Goal: Transaction & Acquisition: Purchase product/service

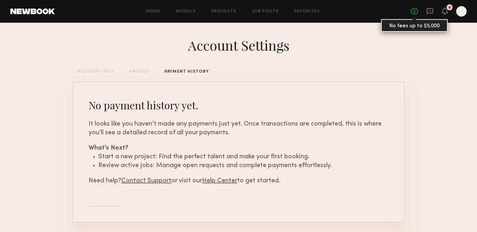
scroll to position [23, 0]
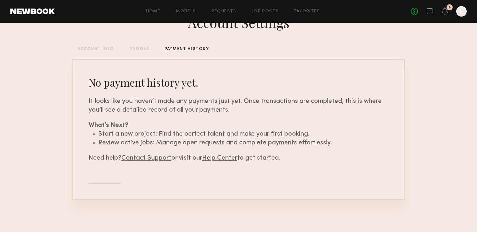
click at [451, 9] on div "No fees up to $5,000 8 L" at bounding box center [439, 11] width 56 height 10
click at [444, 9] on icon at bounding box center [444, 10] width 5 height 5
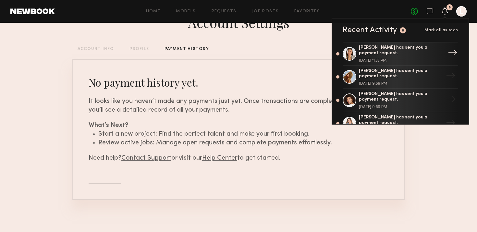
click at [406, 52] on div "[PERSON_NAME] has sent you a payment request." at bounding box center [401, 50] width 84 height 11
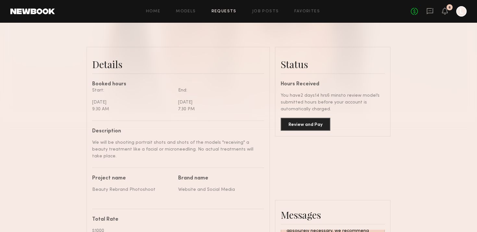
scroll to position [138, 0]
click at [319, 130] on button "Review and Pay" at bounding box center [306, 124] width 50 height 13
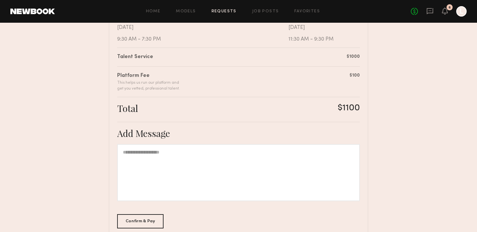
scroll to position [149, 0]
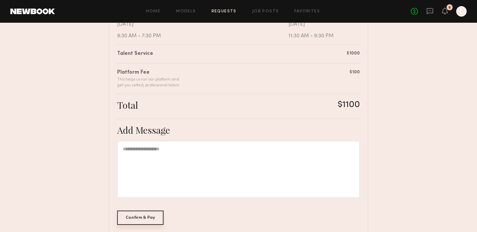
click at [140, 219] on div "Confirm & Pay" at bounding box center [140, 218] width 46 height 14
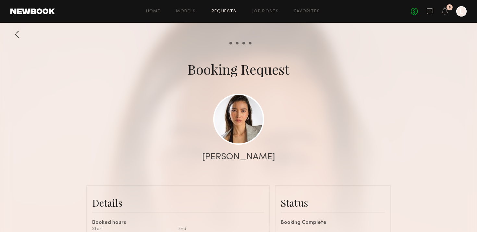
scroll to position [618, 0]
click at [448, 14] on icon at bounding box center [445, 10] width 6 height 7
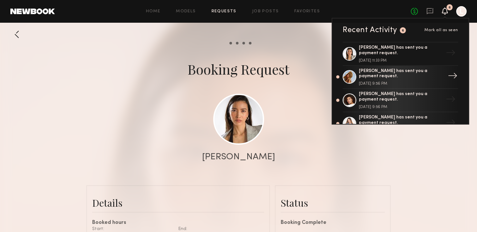
click at [375, 77] on div "[PERSON_NAME] has sent you a payment request." at bounding box center [401, 73] width 84 height 11
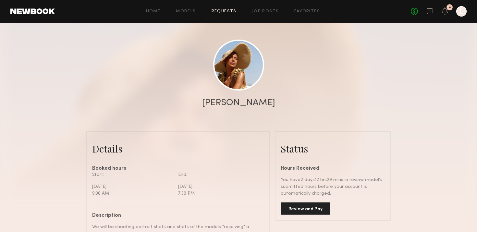
scroll to position [69, 0]
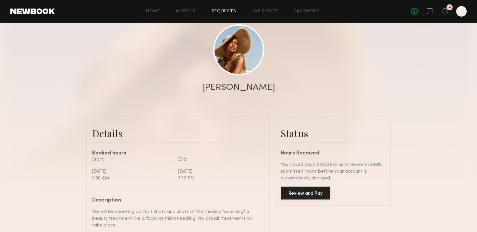
click at [311, 192] on button "Review and Pay" at bounding box center [306, 193] width 50 height 13
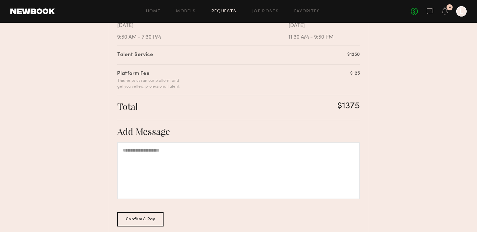
scroll to position [183, 0]
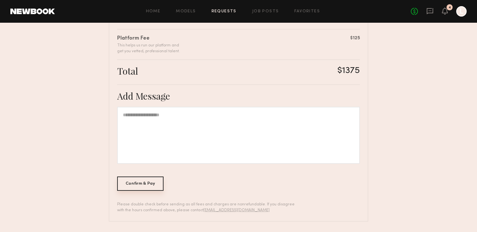
click at [137, 186] on div "Confirm & Pay" at bounding box center [140, 184] width 46 height 14
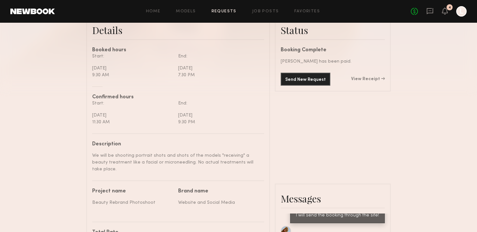
scroll to position [172, 0]
click at [369, 79] on link "View Receipt" at bounding box center [368, 79] width 34 height 5
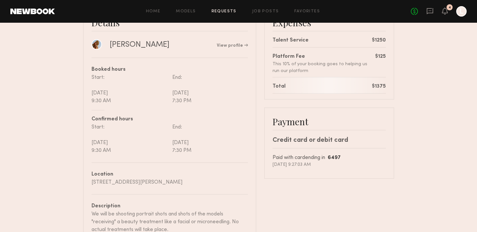
scroll to position [65, 0]
click at [445, 14] on icon at bounding box center [445, 14] width 2 height 1
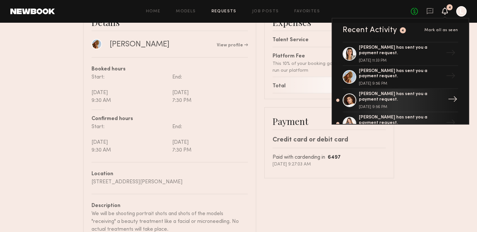
click at [406, 98] on div "[PERSON_NAME] has sent you a payment request." at bounding box center [401, 97] width 84 height 11
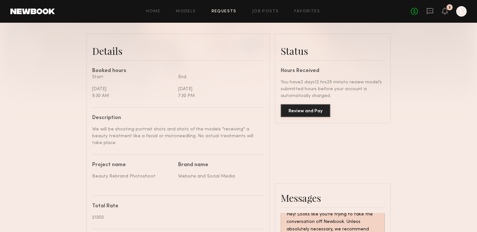
click at [308, 111] on button "Review and Pay" at bounding box center [306, 110] width 50 height 13
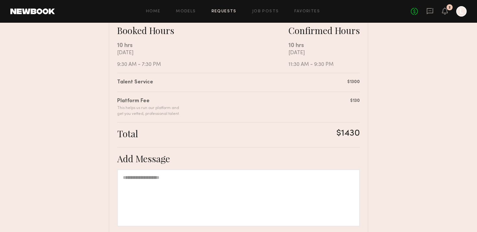
scroll to position [183, 0]
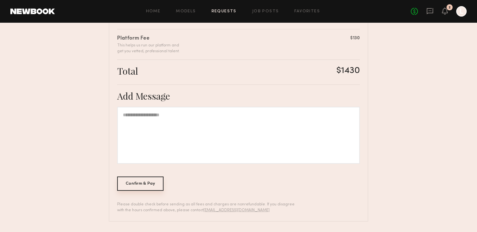
click at [152, 182] on div "Confirm & Pay" at bounding box center [140, 184] width 46 height 14
click at [446, 11] on icon at bounding box center [444, 10] width 5 height 5
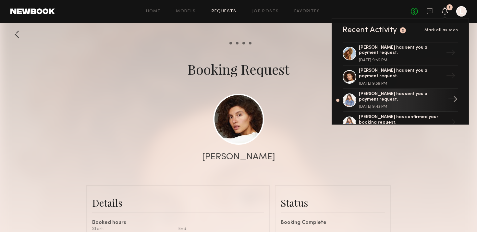
click at [376, 105] on div "[DATE] 9:43 PM" at bounding box center [401, 107] width 84 height 4
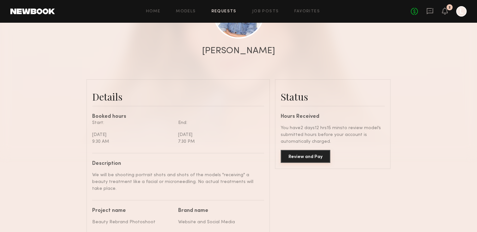
click at [316, 160] on button "Review and Pay" at bounding box center [306, 156] width 50 height 13
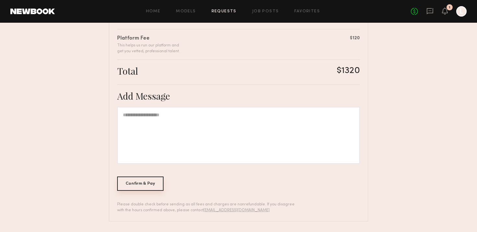
click at [146, 185] on div "Confirm & Pay" at bounding box center [140, 184] width 46 height 14
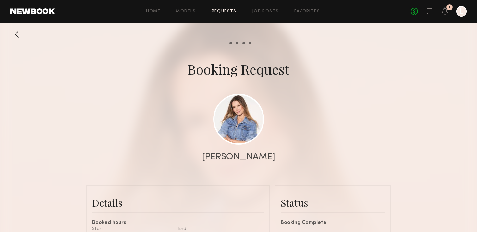
click at [441, 19] on header "Home Models Requests Job Posts Favorites Sign Out No fees up to $5,000 1 L" at bounding box center [238, 11] width 477 height 23
click at [445, 11] on icon at bounding box center [444, 10] width 5 height 5
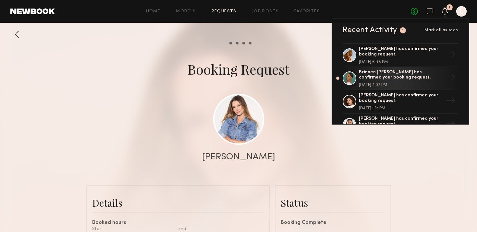
scroll to position [116, 0]
click at [411, 79] on div "Brinnen [PERSON_NAME] has confirmed your booking request." at bounding box center [401, 74] width 84 height 11
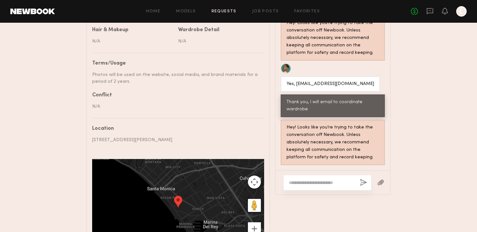
scroll to position [362, 0]
click at [154, 14] on div "Home Models Requests Job Posts Favorites Sign Out No fees up to $5,000 L" at bounding box center [261, 11] width 412 height 10
click at [154, 7] on div "Home Models Requests Job Posts Favorites Sign Out No fees up to $5,000 L" at bounding box center [261, 11] width 412 height 10
click at [153, 9] on link "Home" at bounding box center [153, 11] width 15 height 4
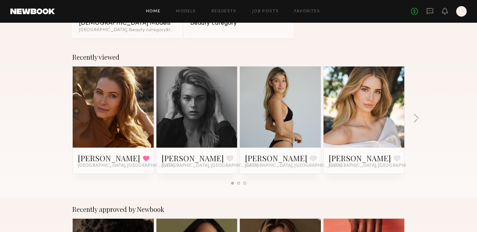
scroll to position [81, 0]
